Goal: Find specific page/section: Find specific page/section

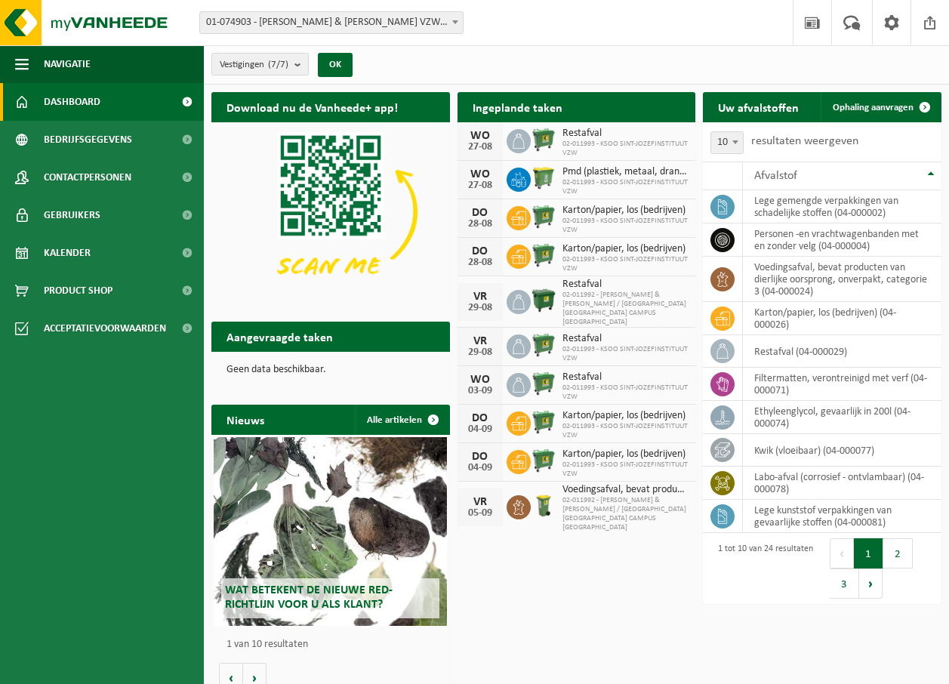
click at [455, 21] on b at bounding box center [455, 22] width 6 height 4
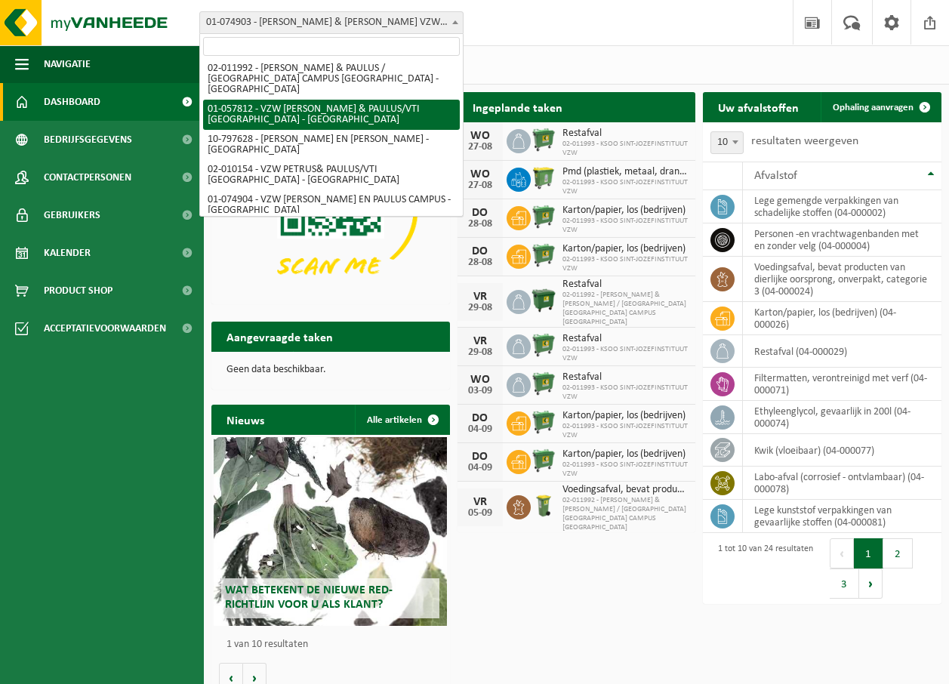
scroll to position [50, 0]
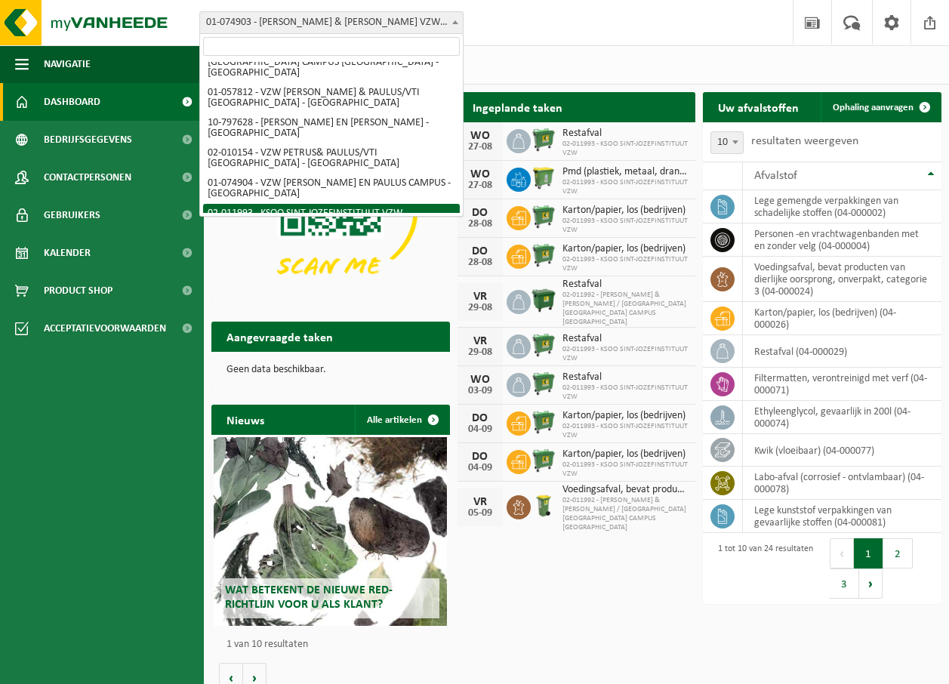
select select "16257"
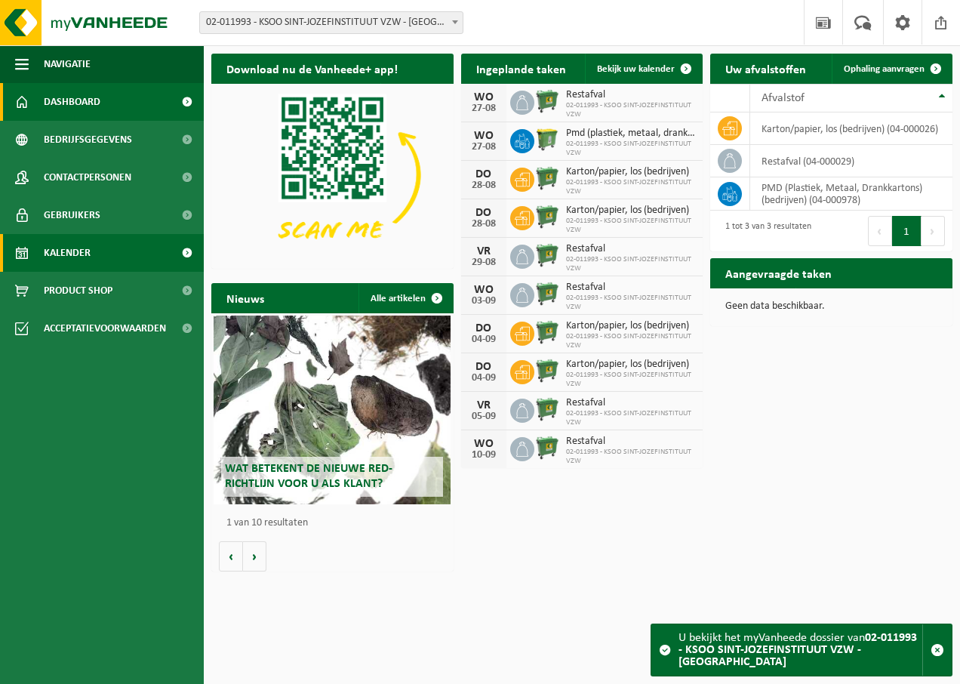
click at [66, 260] on span "Kalender" at bounding box center [67, 253] width 47 height 38
